Goal: Information Seeking & Learning: Learn about a topic

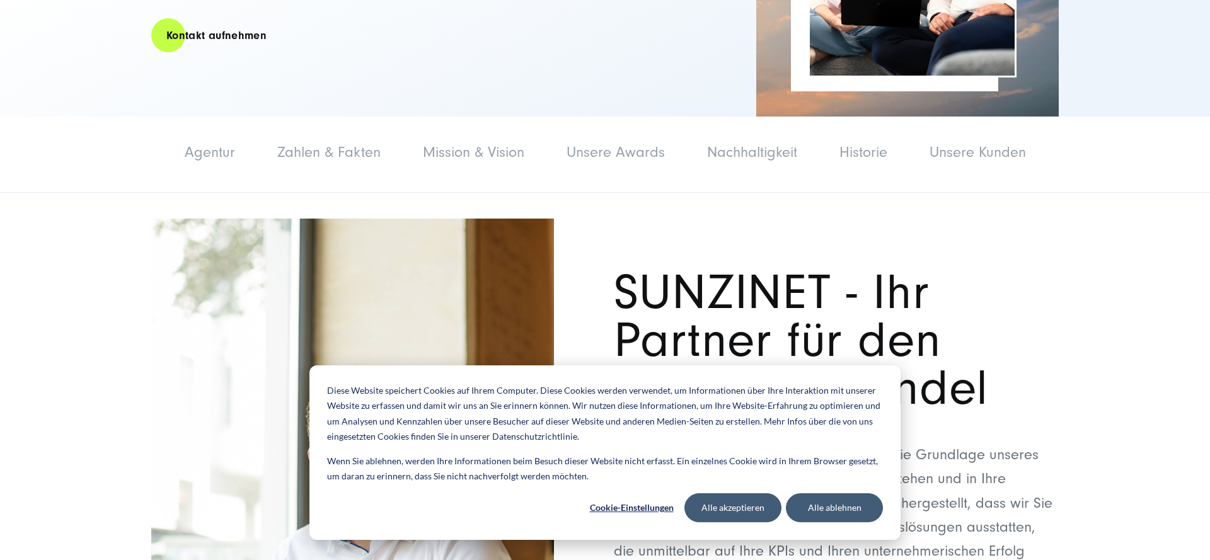
scroll to position [450, 0]
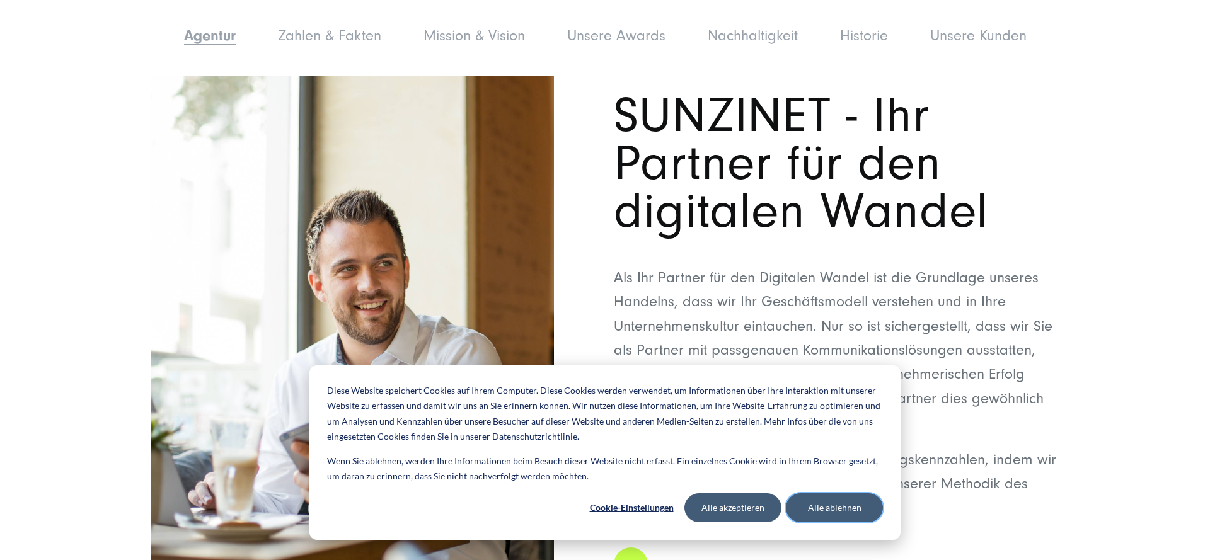
click at [828, 502] on button "Alle ablehnen" at bounding box center [834, 508] width 97 height 29
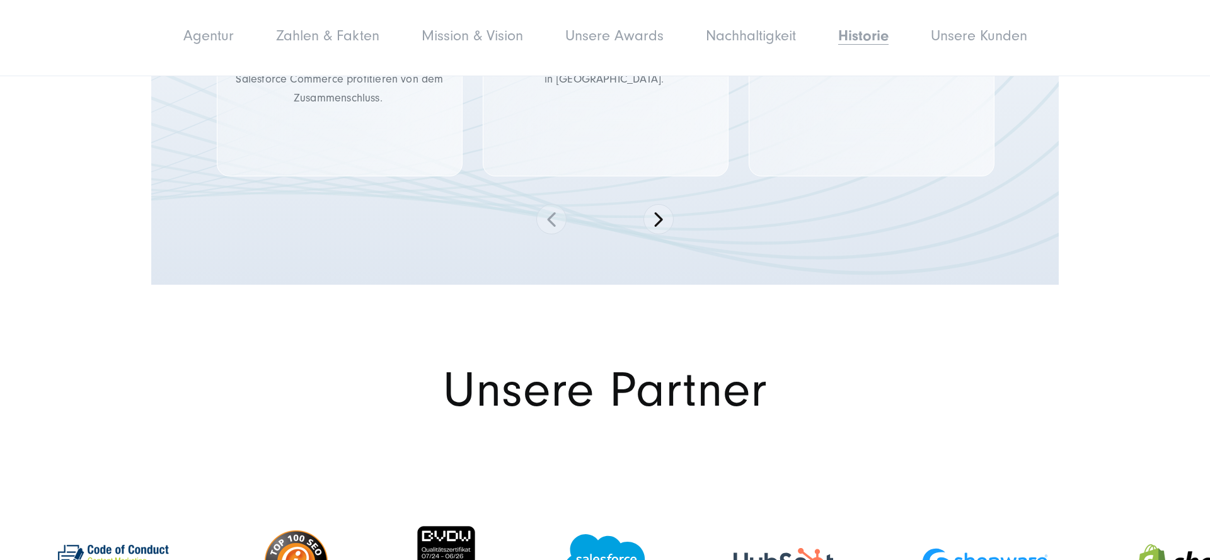
scroll to position [6880, 0]
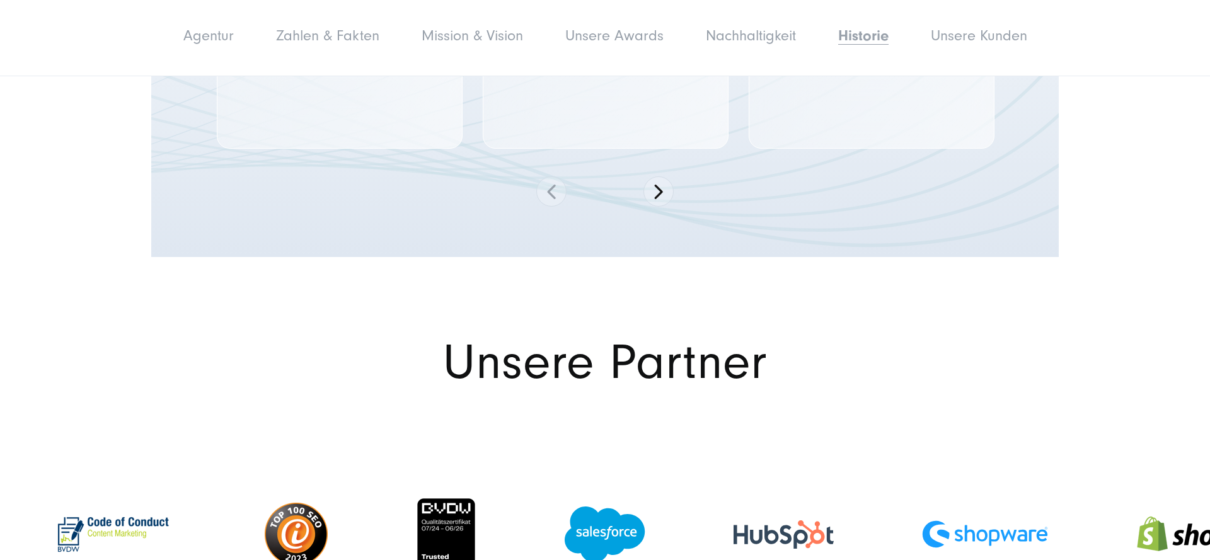
click at [1191, 501] on img at bounding box center [1200, 535] width 126 height 68
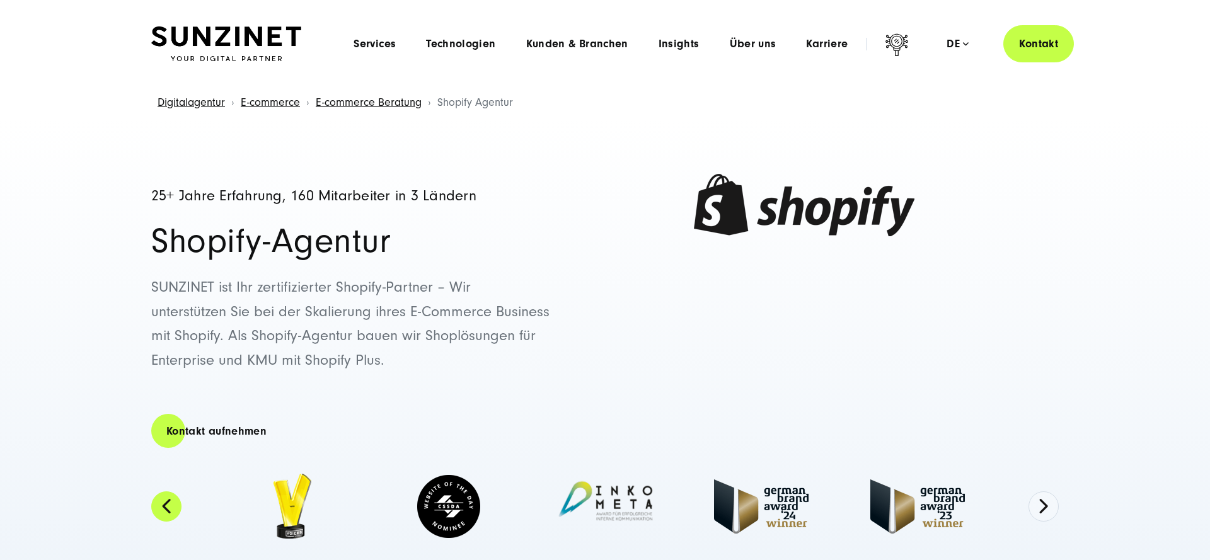
click at [163, 510] on button "Previous" at bounding box center [166, 507] width 30 height 30
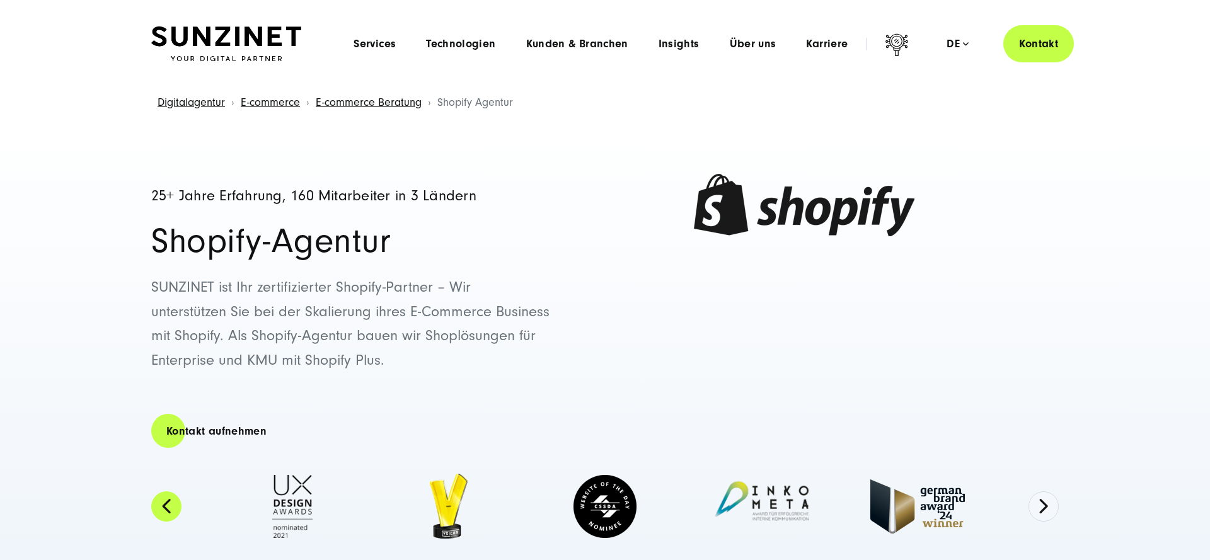
click at [163, 508] on button "Previous" at bounding box center [166, 507] width 30 height 30
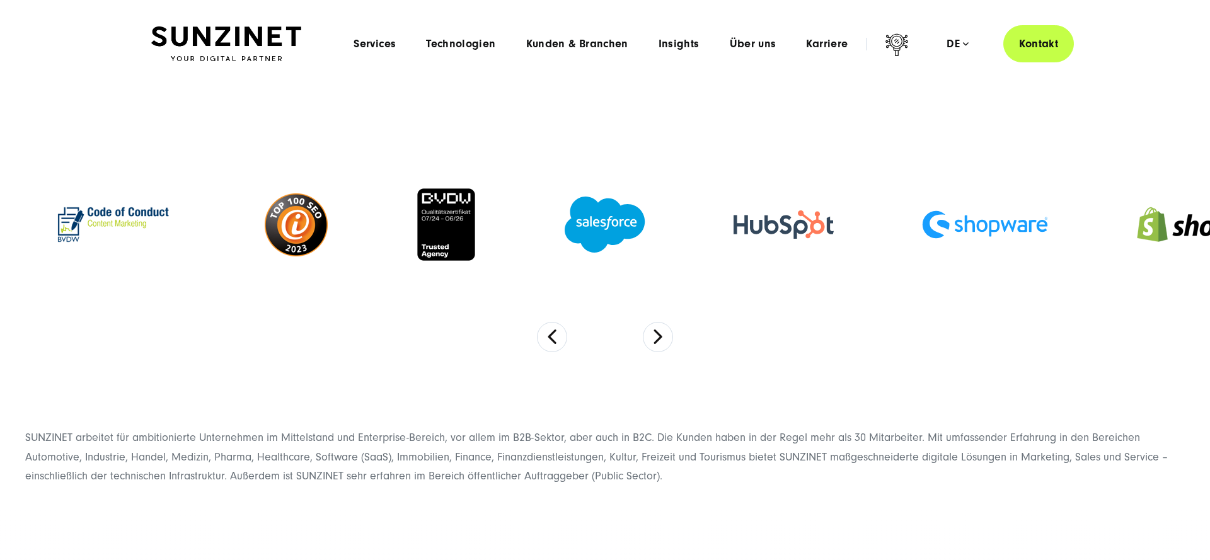
scroll to position [6880, 0]
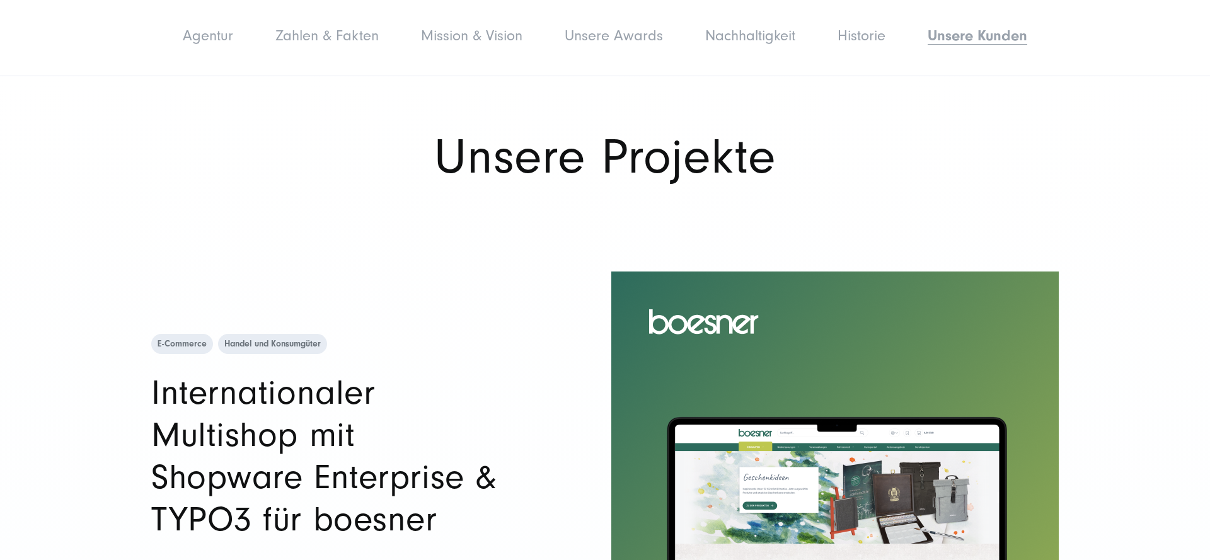
scroll to position [7780, 0]
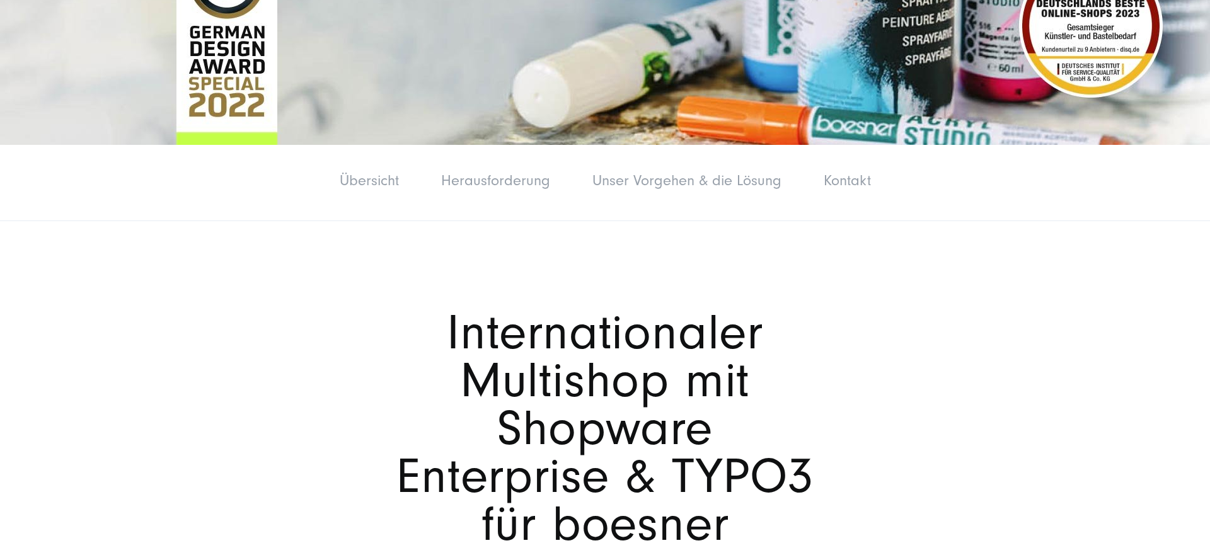
scroll to position [129, 0]
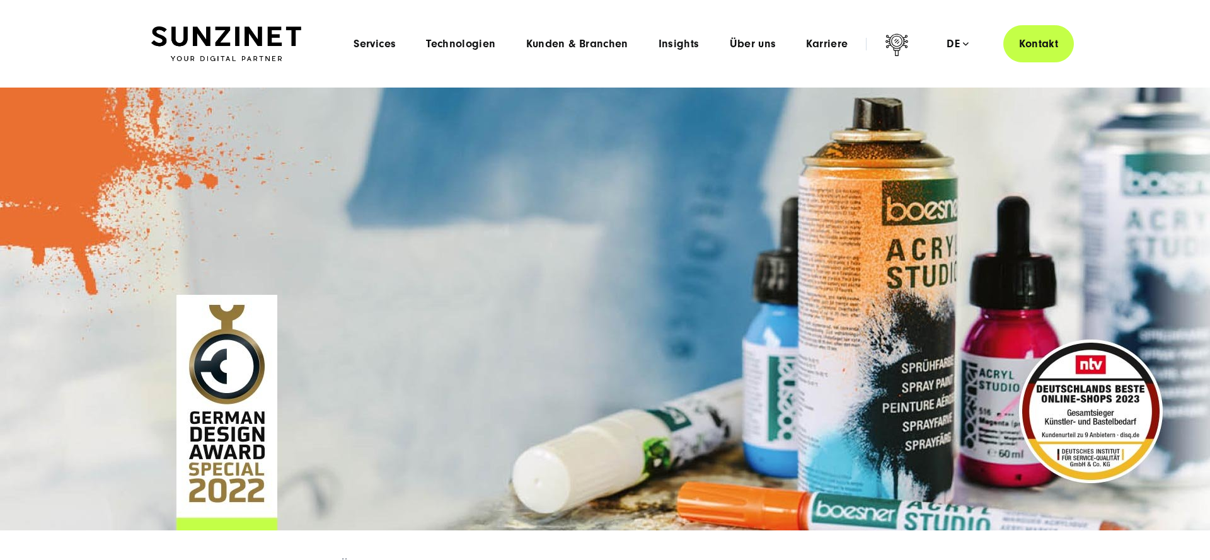
scroll to position [129, 0]
